Goal: Information Seeking & Learning: Learn about a topic

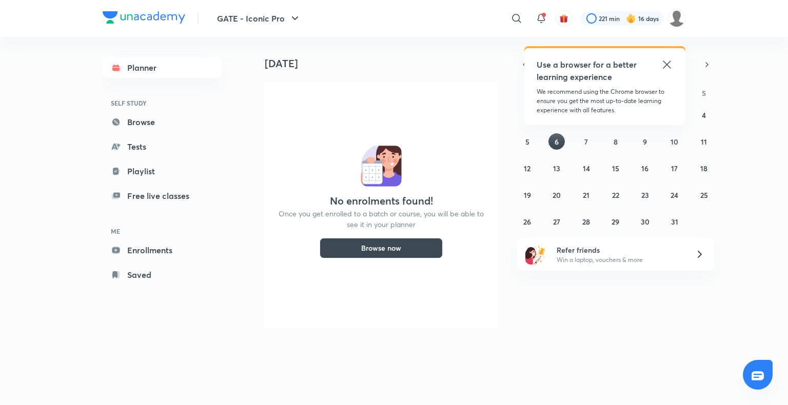
click at [667, 62] on icon at bounding box center [667, 64] width 12 height 12
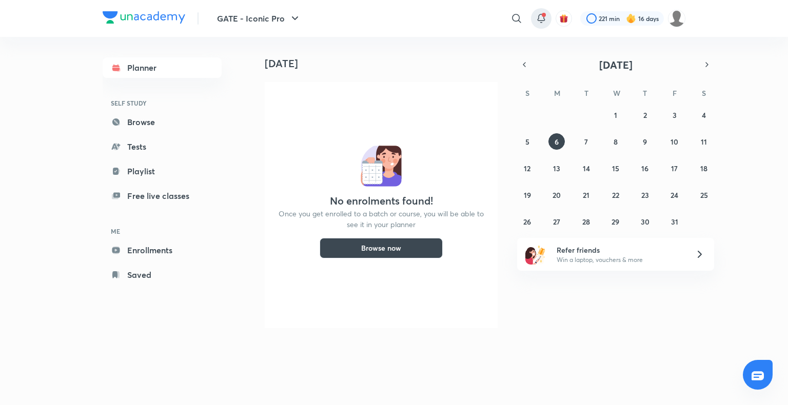
click at [542, 24] on icon at bounding box center [541, 18] width 12 height 12
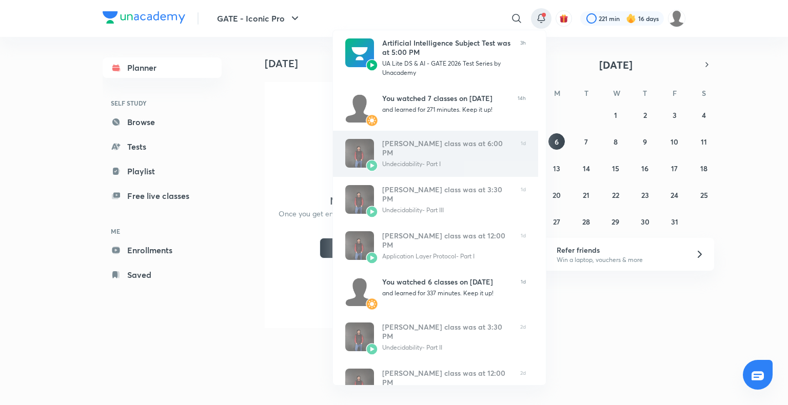
click at [460, 133] on link "Ankit Kumar’s class was at 6:00 PM Undecidability- Part I 1d" at bounding box center [435, 154] width 205 height 46
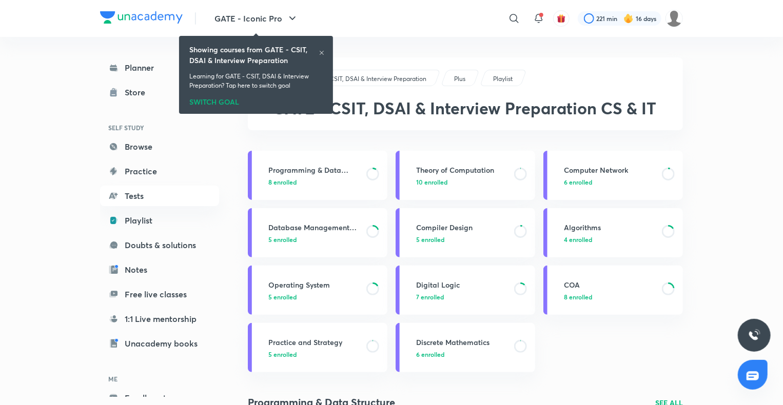
click at [323, 53] on icon at bounding box center [322, 53] width 6 height 6
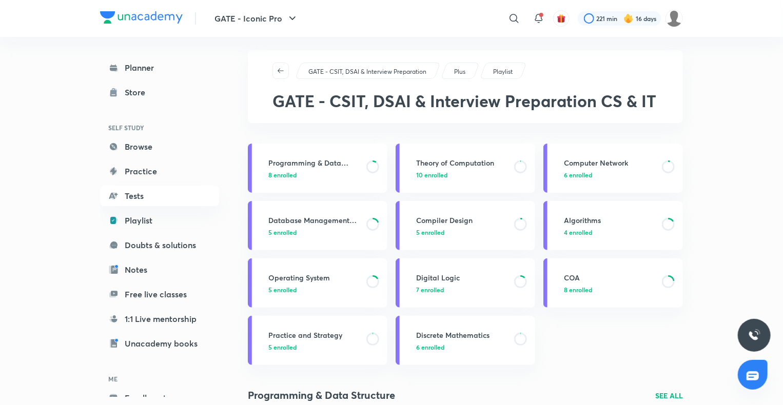
scroll to position [5, 0]
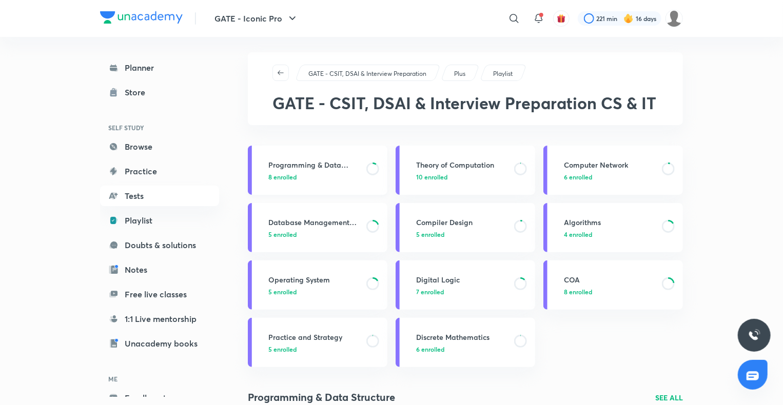
click at [345, 167] on h3 "Programming & Data Structure" at bounding box center [314, 165] width 92 height 11
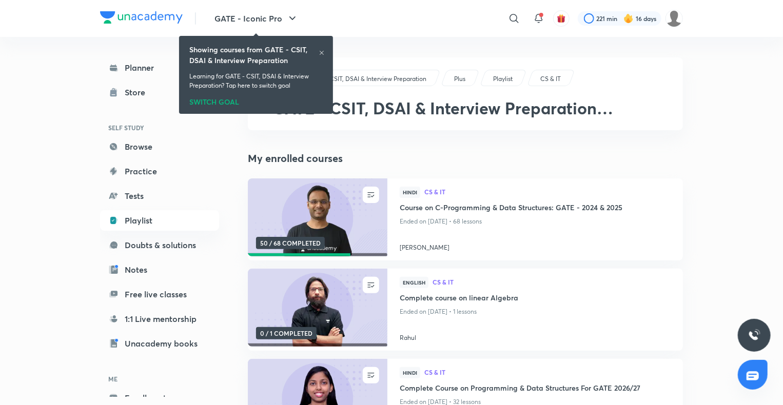
click at [321, 51] on icon at bounding box center [322, 53] width 6 height 6
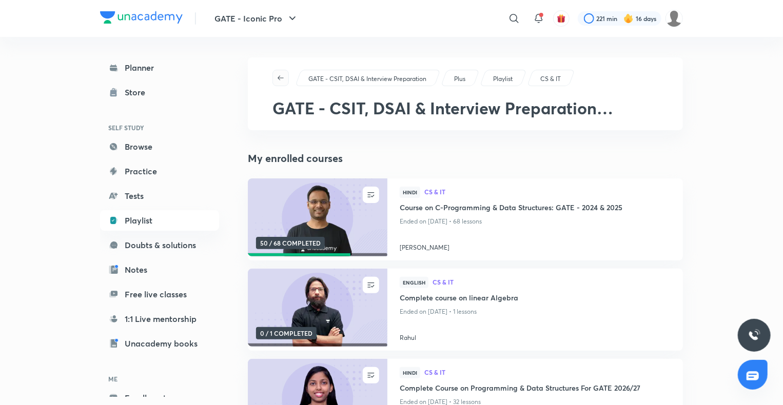
click at [279, 74] on icon "button" at bounding box center [280, 78] width 8 height 8
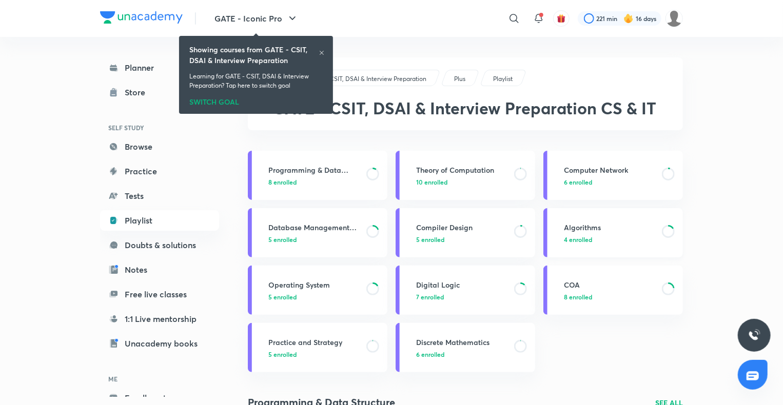
click at [568, 231] on h3 "Algorithms" at bounding box center [610, 227] width 92 height 11
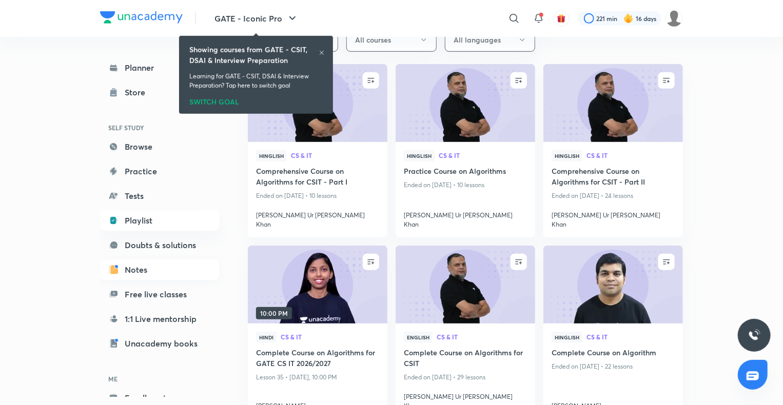
scroll to position [56, 0]
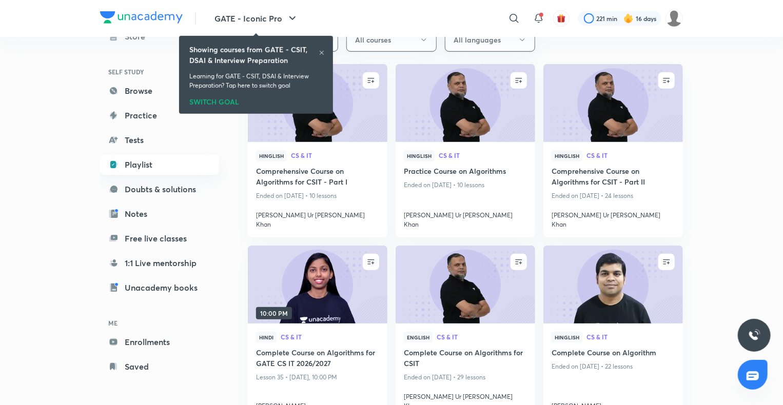
click at [156, 157] on link "Playlist" at bounding box center [159, 164] width 119 height 21
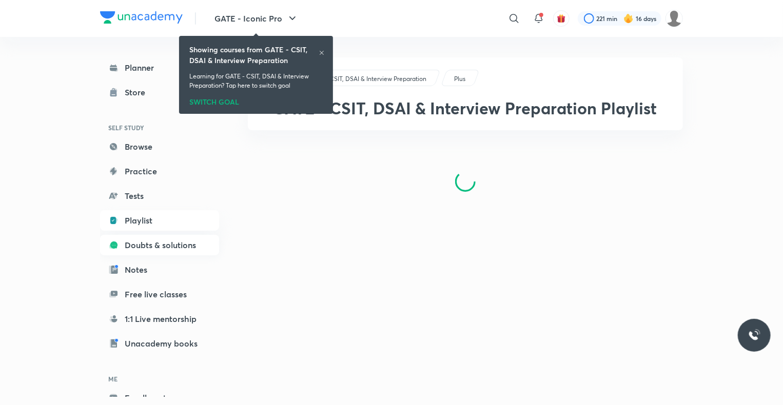
scroll to position [56, 0]
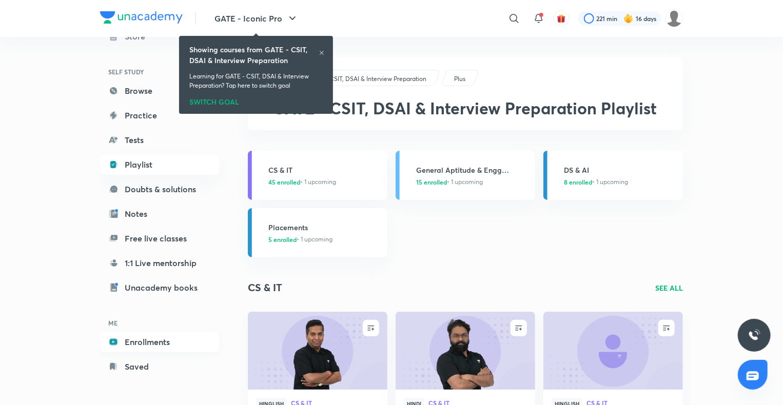
click at [139, 344] on link "Enrollments" at bounding box center [159, 342] width 119 height 21
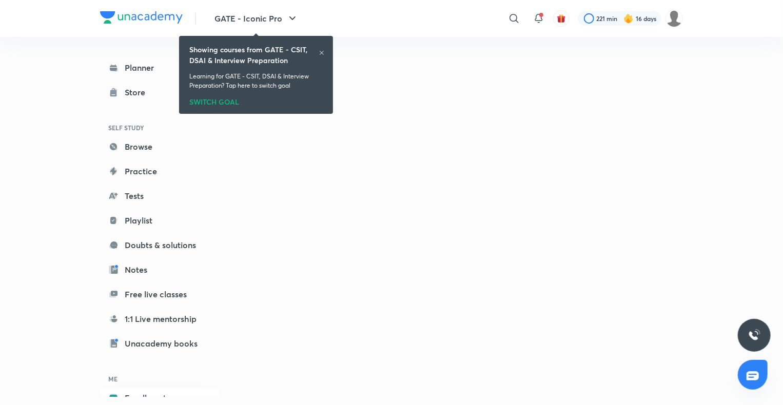
click at [322, 52] on icon at bounding box center [322, 53] width 6 height 6
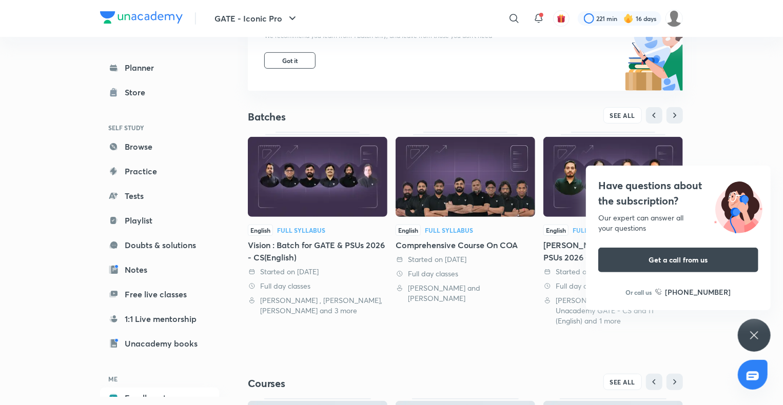
scroll to position [131, 0]
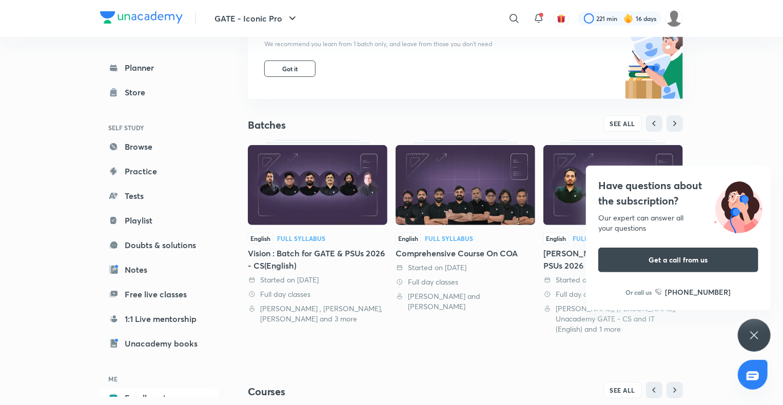
click at [754, 332] on icon at bounding box center [754, 335] width 12 height 12
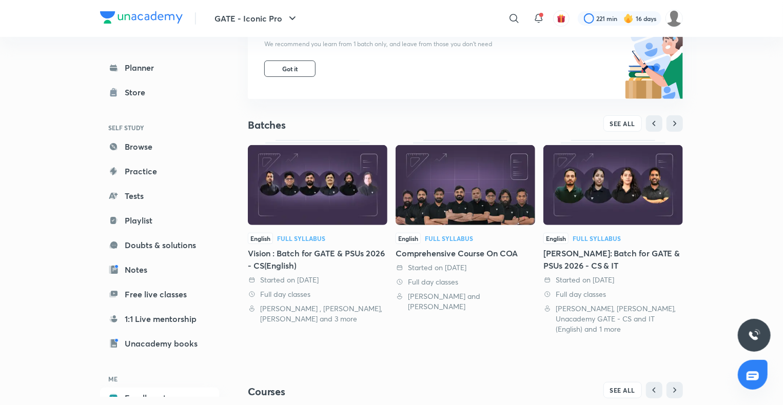
scroll to position [0, 0]
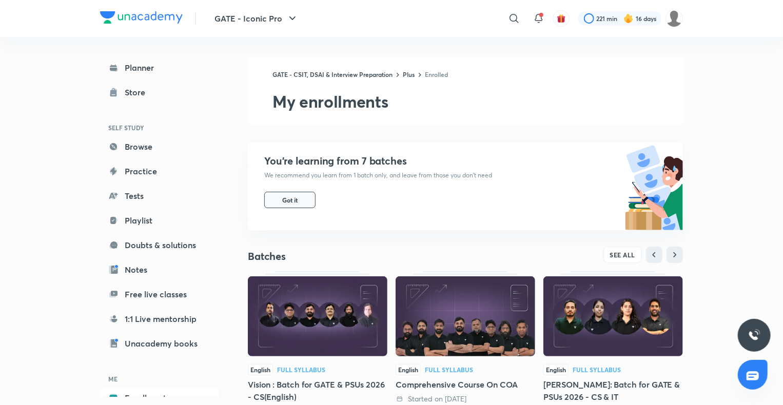
click at [299, 193] on button "Got it" at bounding box center [289, 200] width 51 height 16
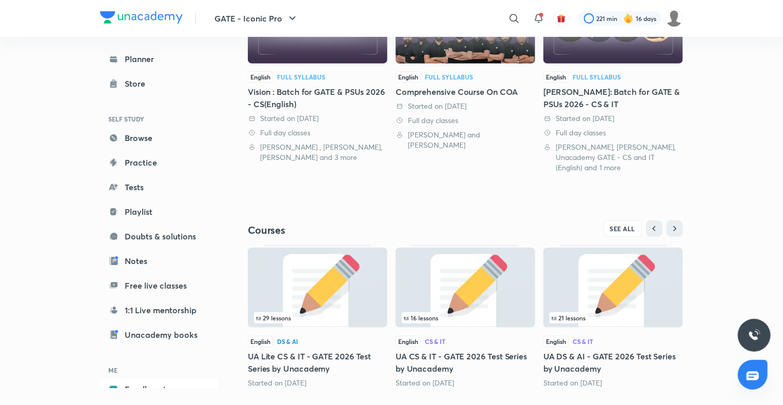
scroll to position [206, 0]
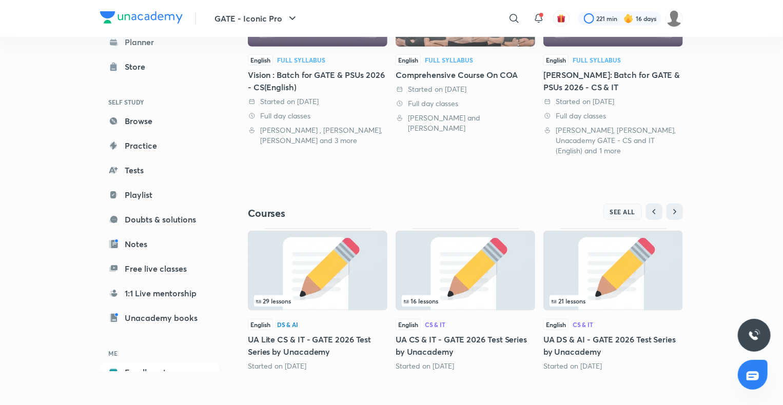
click at [622, 213] on span "SEE ALL" at bounding box center [623, 211] width 26 height 7
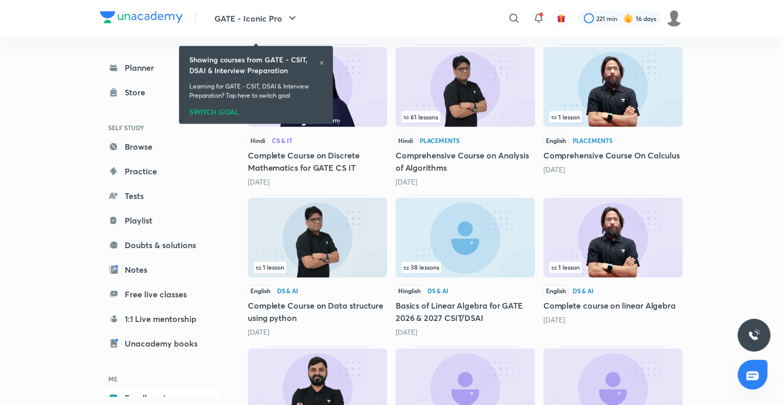
scroll to position [782, 0]
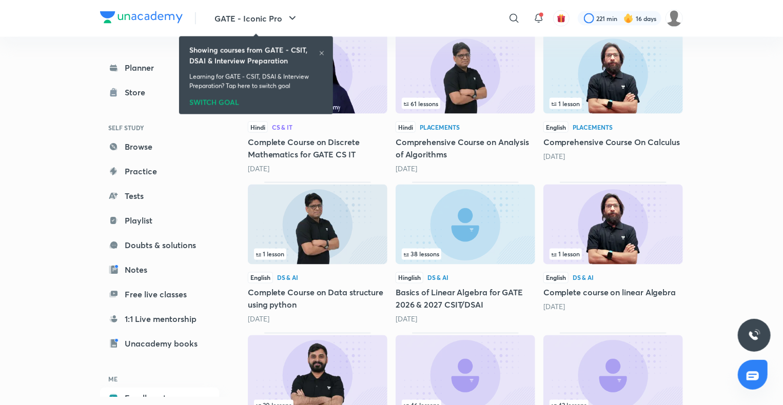
click at [321, 51] on icon at bounding box center [322, 53] width 6 height 6
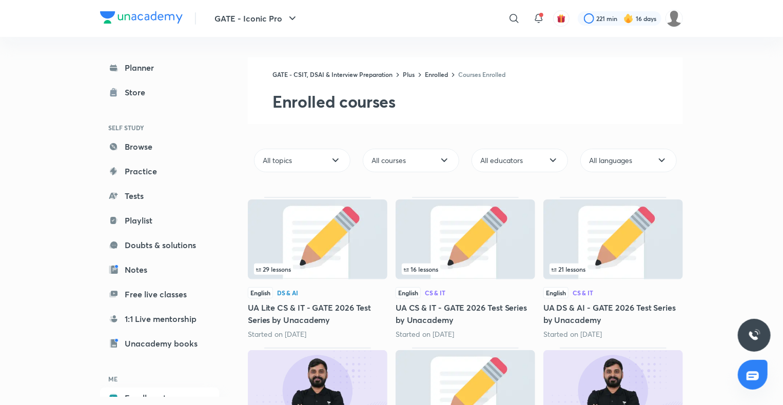
scroll to position [56, 0]
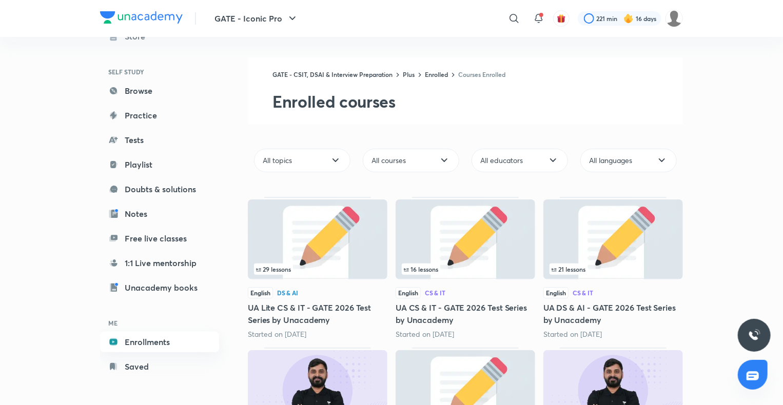
click at [157, 337] on link "Enrollments" at bounding box center [159, 342] width 119 height 21
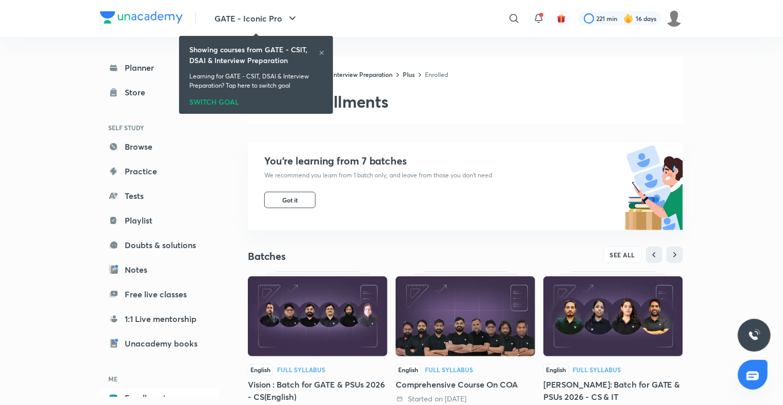
click at [322, 55] on icon at bounding box center [322, 53] width 6 height 6
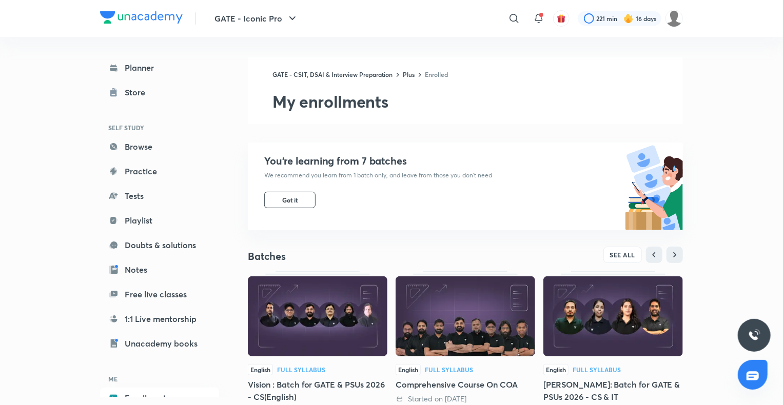
click at [155, 159] on div "Planner Store SELF STUDY Browse Practice Tests Playlist Doubts & solutions Note…" at bounding box center [159, 244] width 119 height 375
click at [155, 150] on link "Browse" at bounding box center [159, 146] width 119 height 21
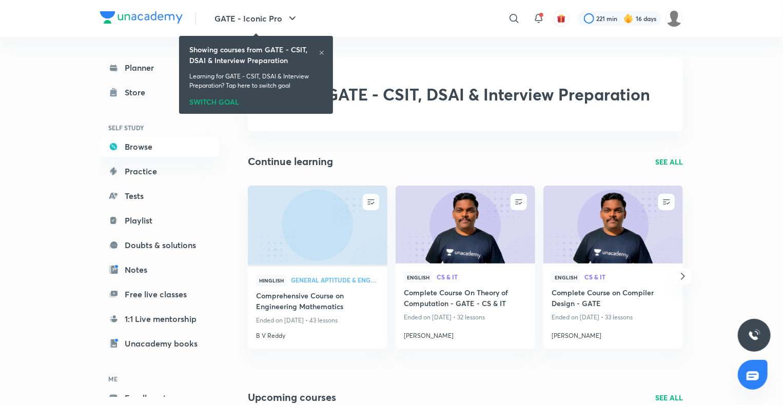
click at [321, 49] on div "Showing courses from GATE - CSIT, DSAI & Interview Preparation" at bounding box center [255, 55] width 133 height 22
click at [325, 52] on div "Showing courses from GATE - CSIT, DSAI & Interview Preparation Learning for GAT…" at bounding box center [256, 75] width 146 height 74
click at [665, 167] on p "SEE ALL" at bounding box center [669, 161] width 28 height 11
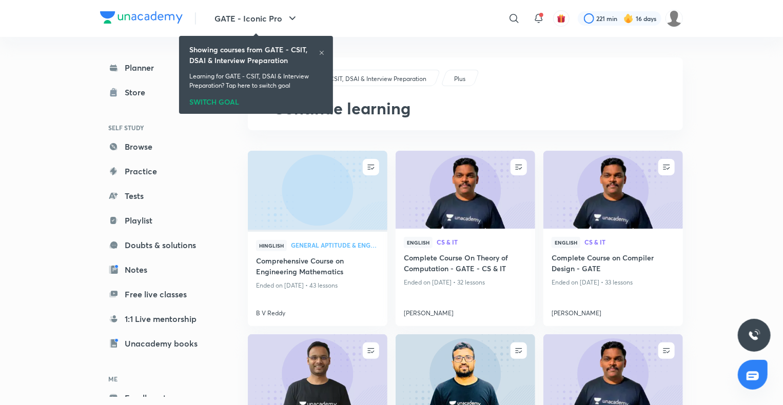
click at [321, 51] on div "Showing courses from GATE - CSIT, DSAI & Interview Preparation" at bounding box center [255, 55] width 133 height 22
click at [321, 51] on icon at bounding box center [322, 53] width 6 height 6
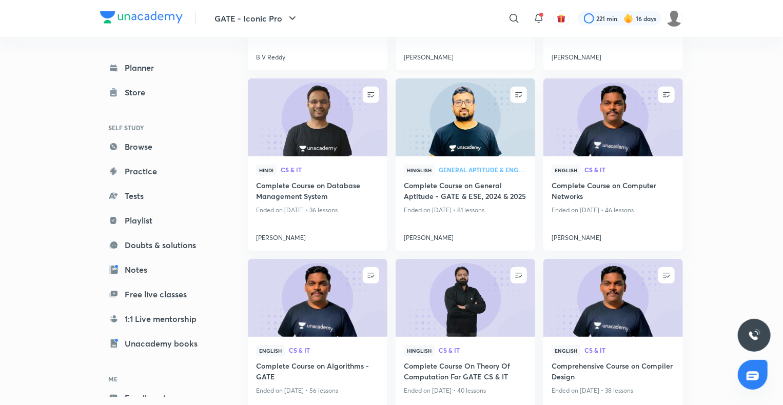
scroll to position [256, 0]
click at [324, 313] on img at bounding box center [317, 297] width 142 height 79
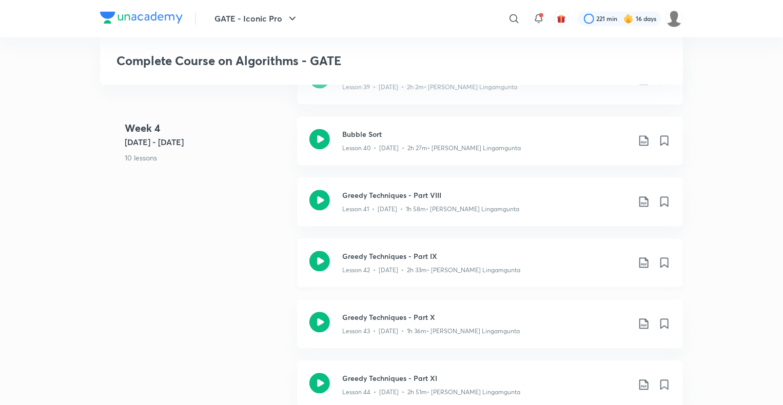
scroll to position [2954, 0]
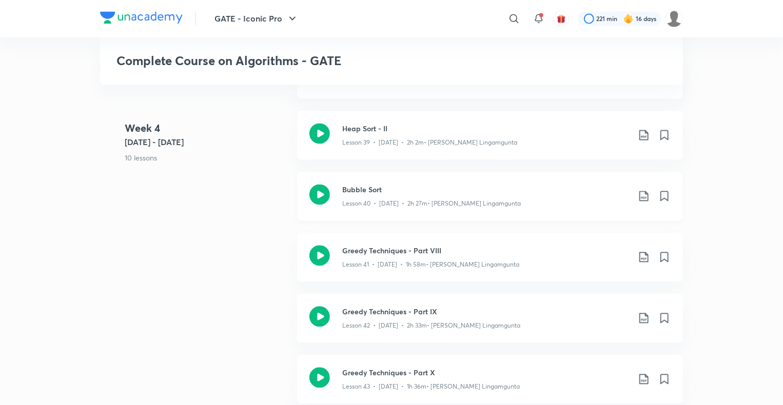
click at [372, 206] on p "Lesson 40 • [DATE] • 2h 27m • [PERSON_NAME] Lingamgunta" at bounding box center [431, 203] width 178 height 9
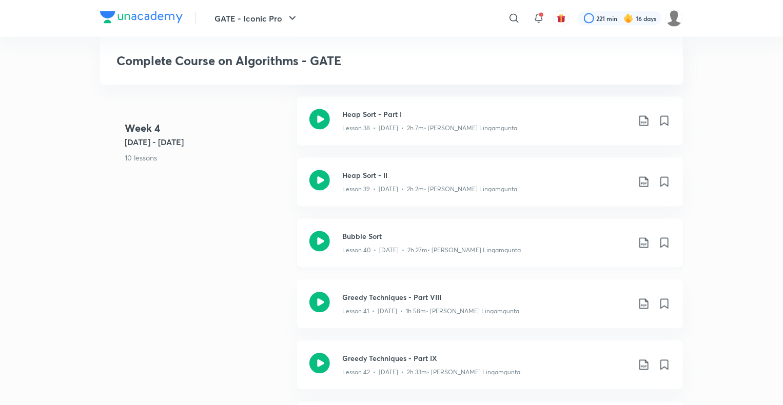
scroll to position [2906, 0]
click at [376, 295] on h3 "Greedy Techniques - Part VIII" at bounding box center [485, 298] width 287 height 11
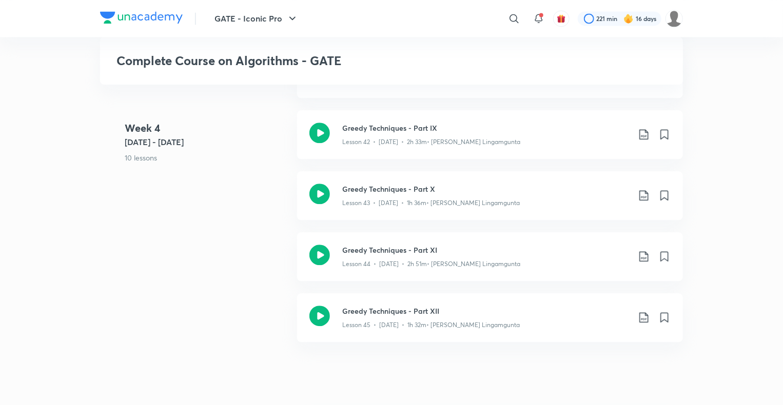
scroll to position [3162, 0]
